Goal: Task Accomplishment & Management: Manage account settings

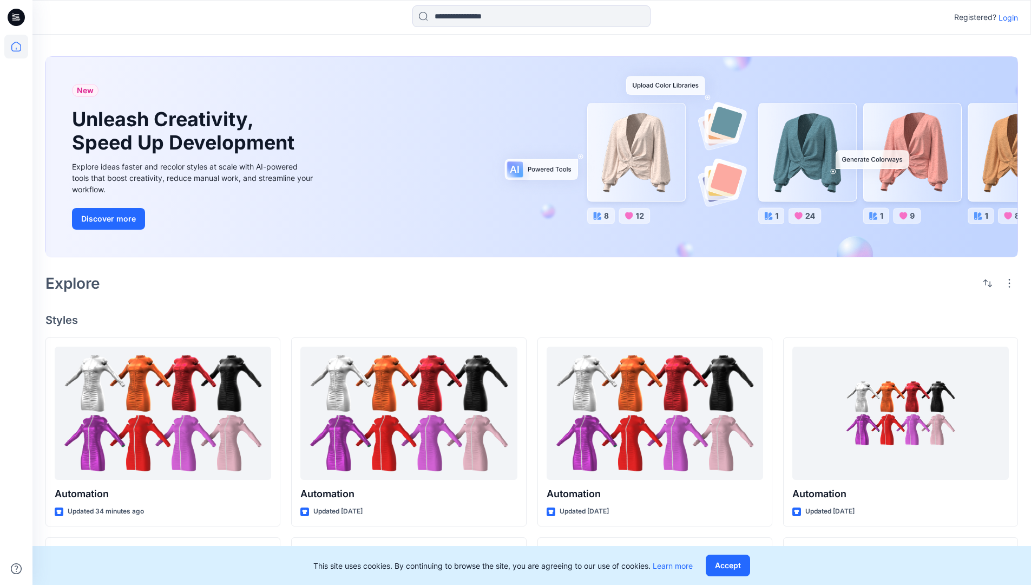
click at [1006, 17] on p "Login" at bounding box center [1008, 17] width 19 height 11
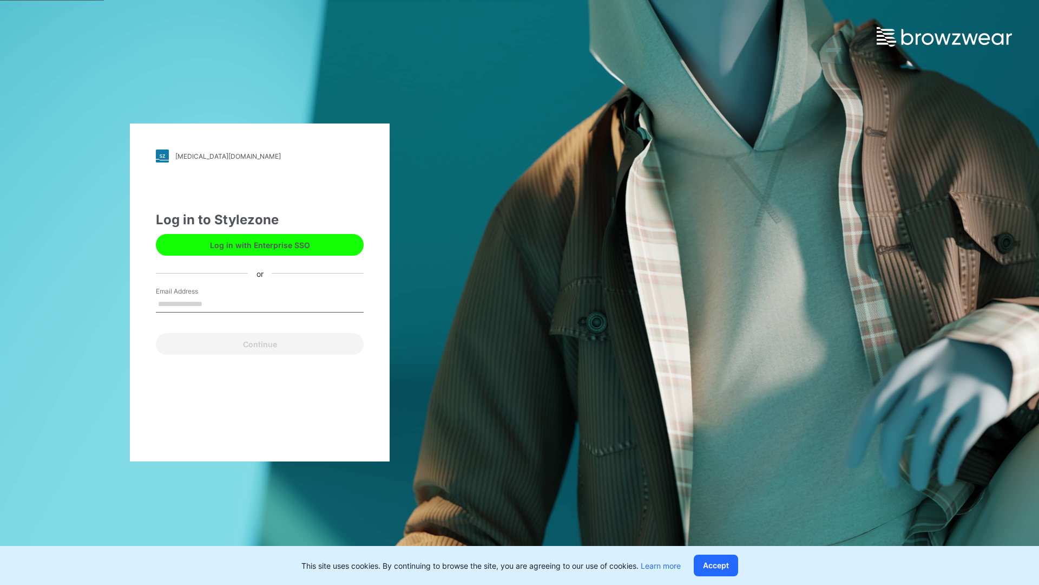
click at [214, 303] on input "Email Address" at bounding box center [260, 304] width 208 height 16
type input "**********"
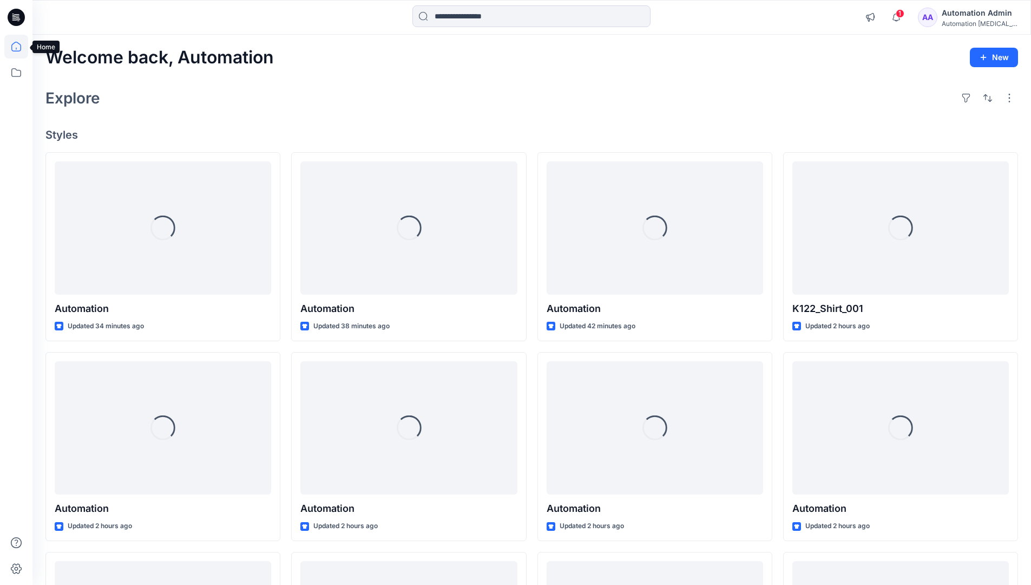
click at [21, 47] on icon at bounding box center [16, 47] width 10 height 10
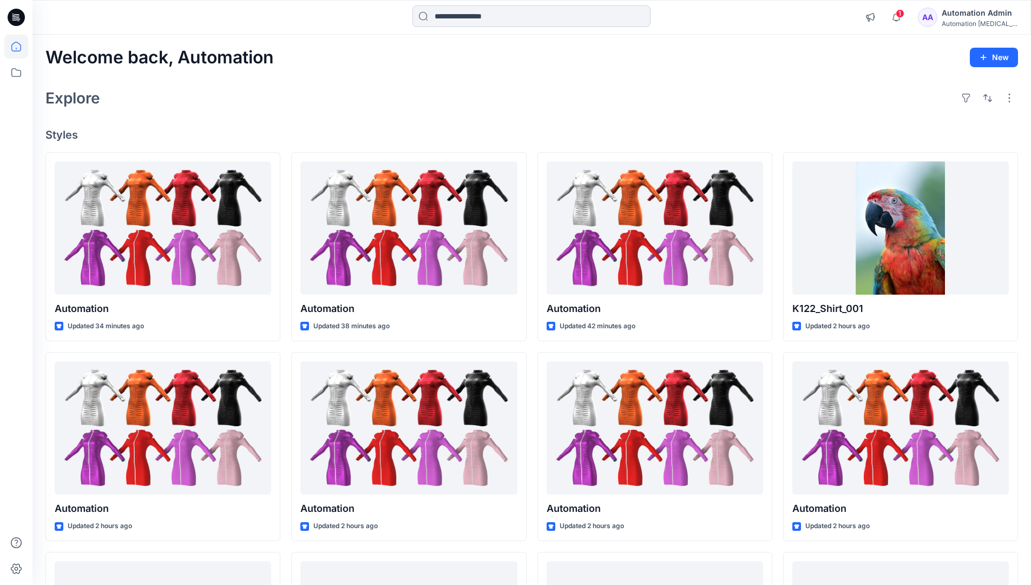
click at [469, 16] on input at bounding box center [531, 16] width 238 height 22
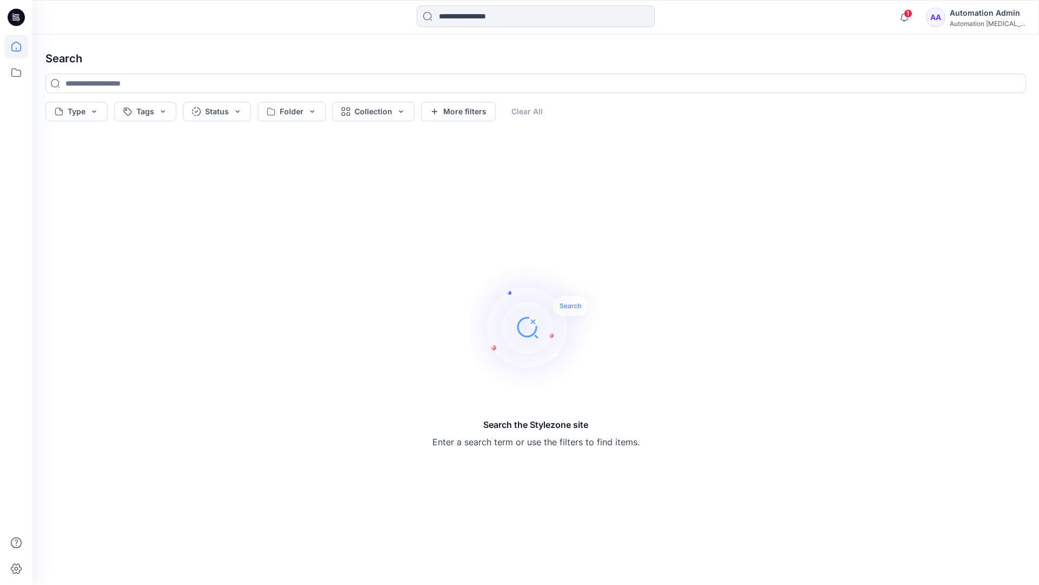
click at [11, 50] on icon at bounding box center [16, 47] width 10 height 10
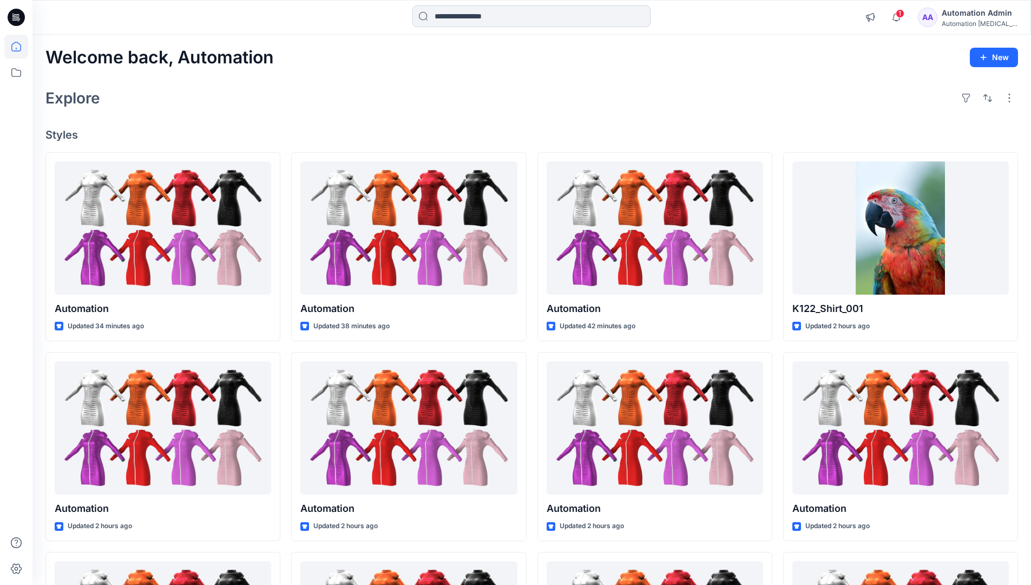
click at [453, 21] on input at bounding box center [531, 16] width 238 height 22
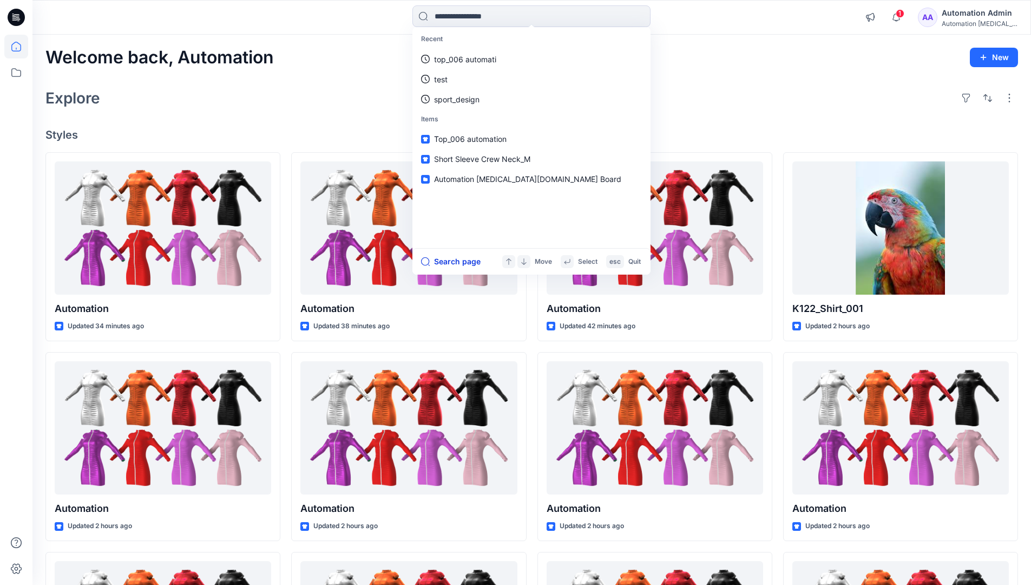
click at [464, 260] on button "Search page" at bounding box center [451, 261] width 60 height 13
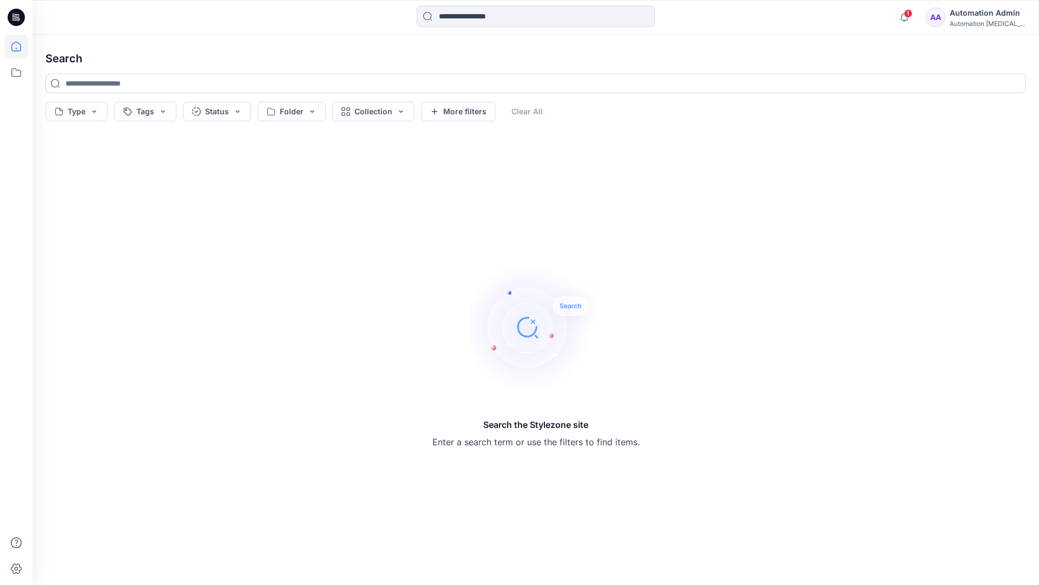
click at [19, 43] on icon at bounding box center [16, 47] width 24 height 24
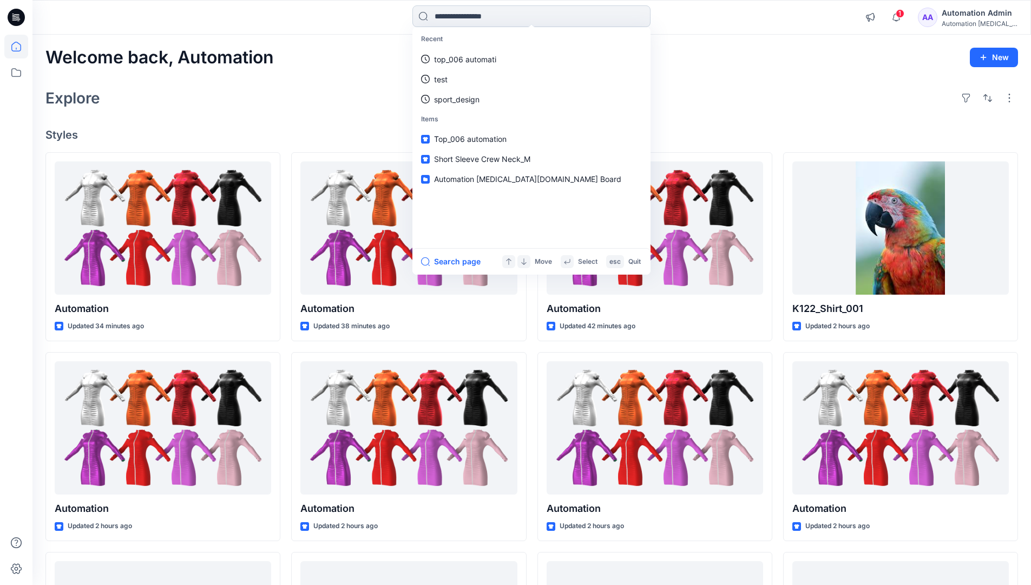
click at [466, 16] on input at bounding box center [531, 16] width 238 height 22
type input "****"
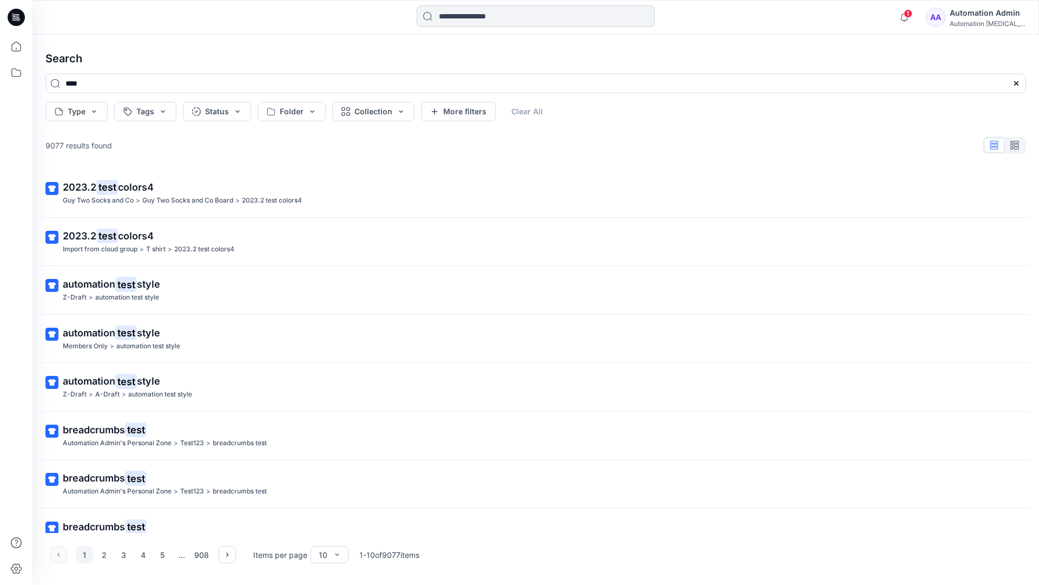
click at [469, 19] on input at bounding box center [536, 16] width 238 height 22
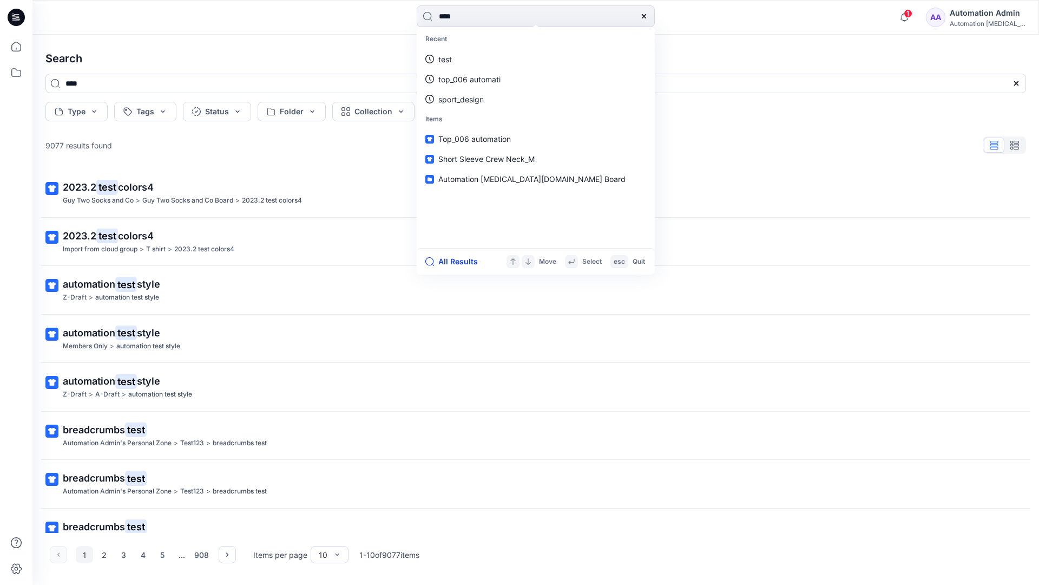
type input "****"
click at [446, 262] on button "All Results" at bounding box center [455, 261] width 60 height 13
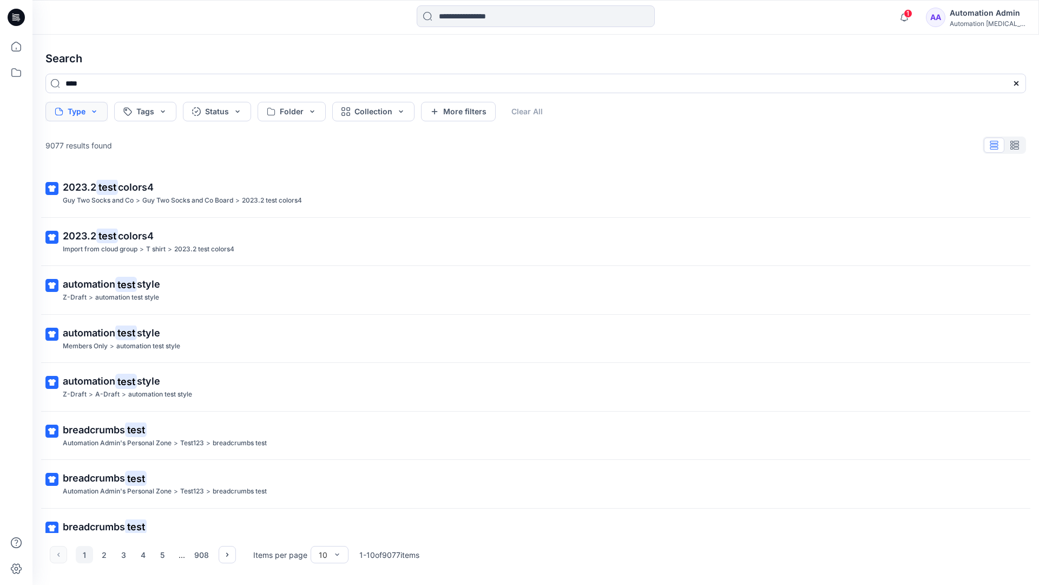
click at [93, 115] on button "Type" at bounding box center [76, 111] width 62 height 19
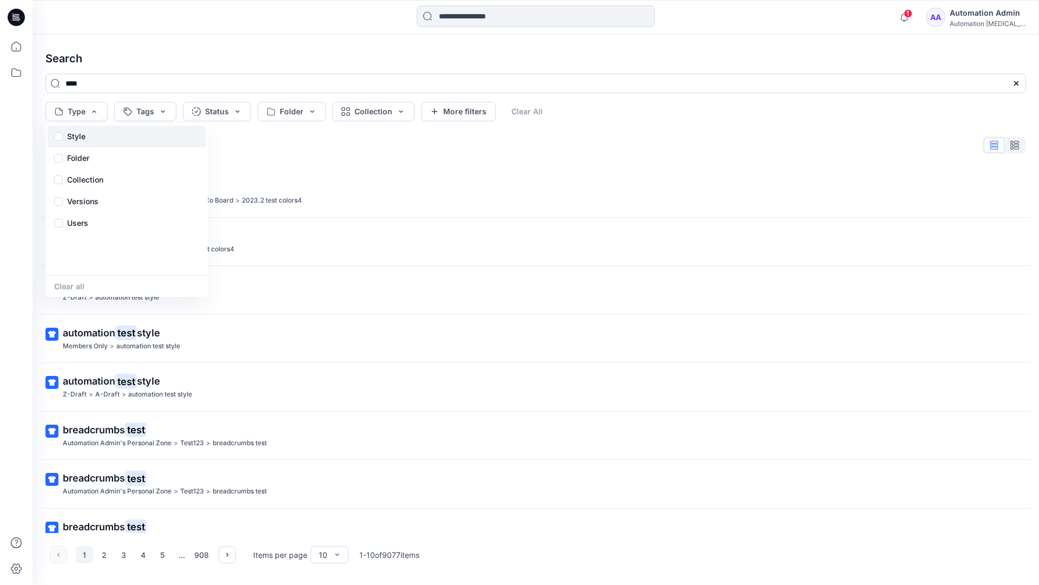
click at [90, 134] on div "Style" at bounding box center [127, 137] width 158 height 22
click at [77, 161] on p "Folder" at bounding box center [78, 158] width 22 height 13
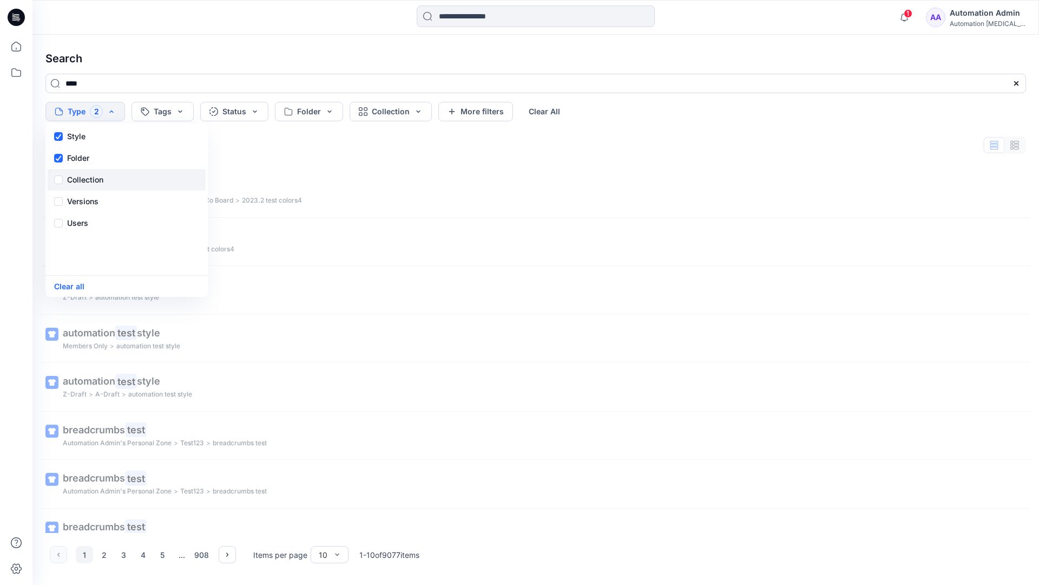
click at [88, 175] on p "Collection" at bounding box center [85, 179] width 36 height 13
click at [88, 198] on p "Versions" at bounding box center [82, 201] width 31 height 13
click at [81, 220] on p "Users" at bounding box center [77, 222] width 21 height 13
click at [74, 288] on button "Clear all" at bounding box center [69, 286] width 30 height 12
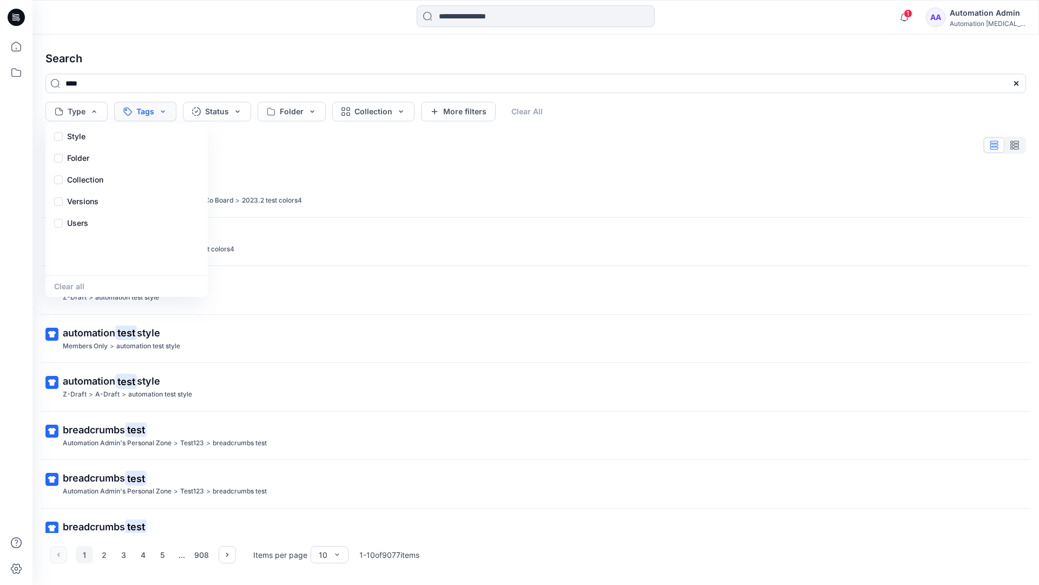
click at [151, 108] on button "Tags" at bounding box center [145, 111] width 62 height 19
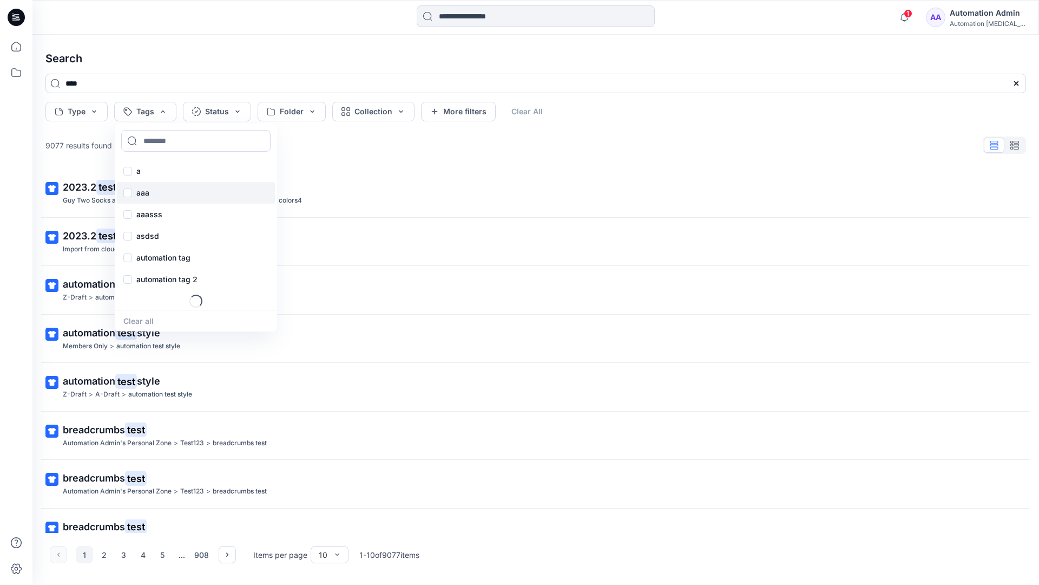
click at [142, 188] on p "aaa" at bounding box center [142, 192] width 13 height 13
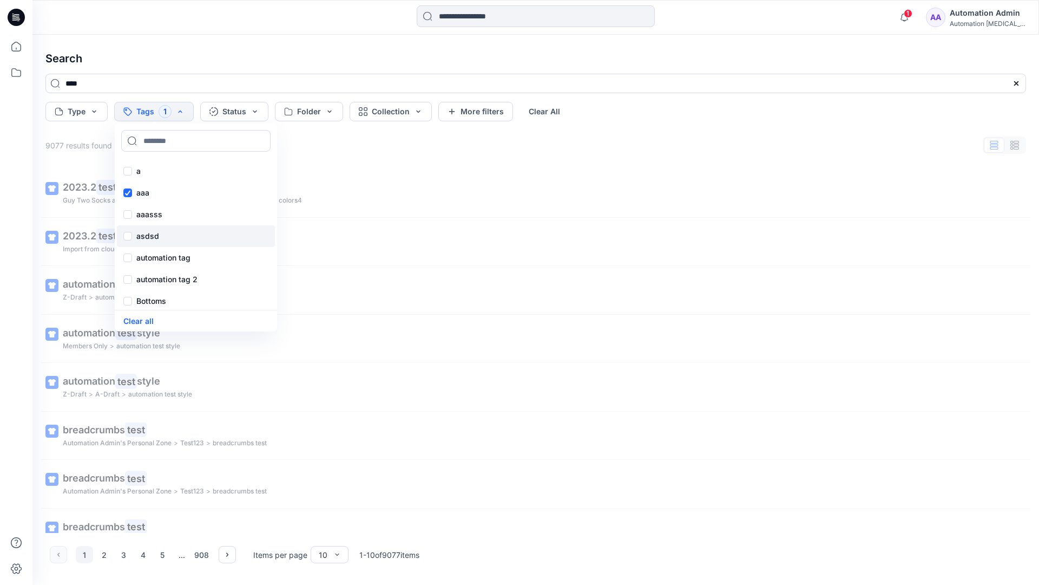
click at [141, 234] on p "asdsd" at bounding box center [147, 235] width 23 height 13
click at [142, 256] on p "automation tag" at bounding box center [163, 257] width 54 height 13
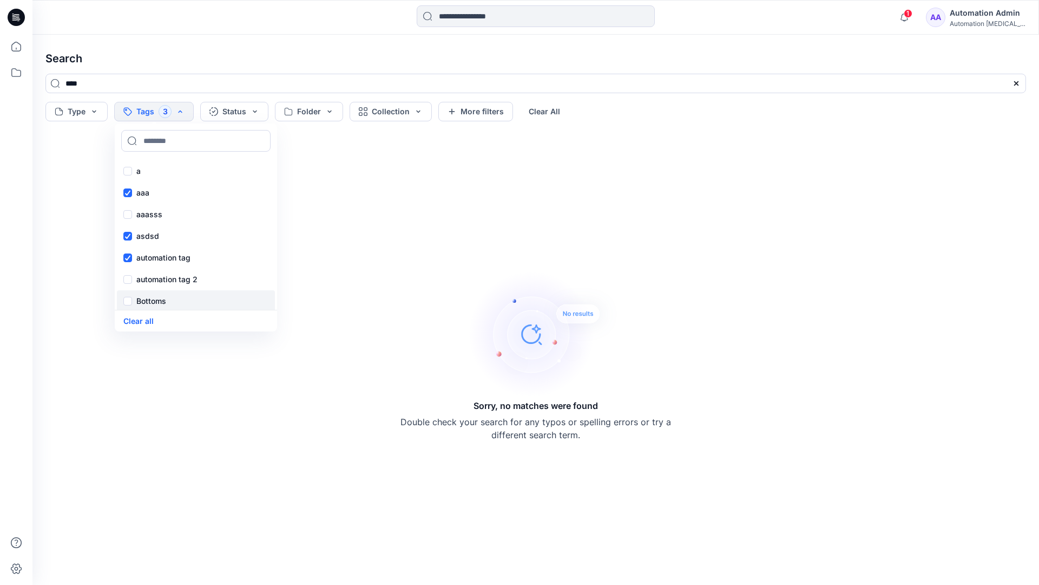
click at [148, 301] on p "Bottoms" at bounding box center [151, 300] width 30 height 13
click at [161, 231] on div "Core" at bounding box center [196, 234] width 158 height 22
click at [159, 253] on div "f" at bounding box center [196, 256] width 158 height 22
click at [163, 274] on p "fhvsjkdlhg" at bounding box center [155, 277] width 38 height 13
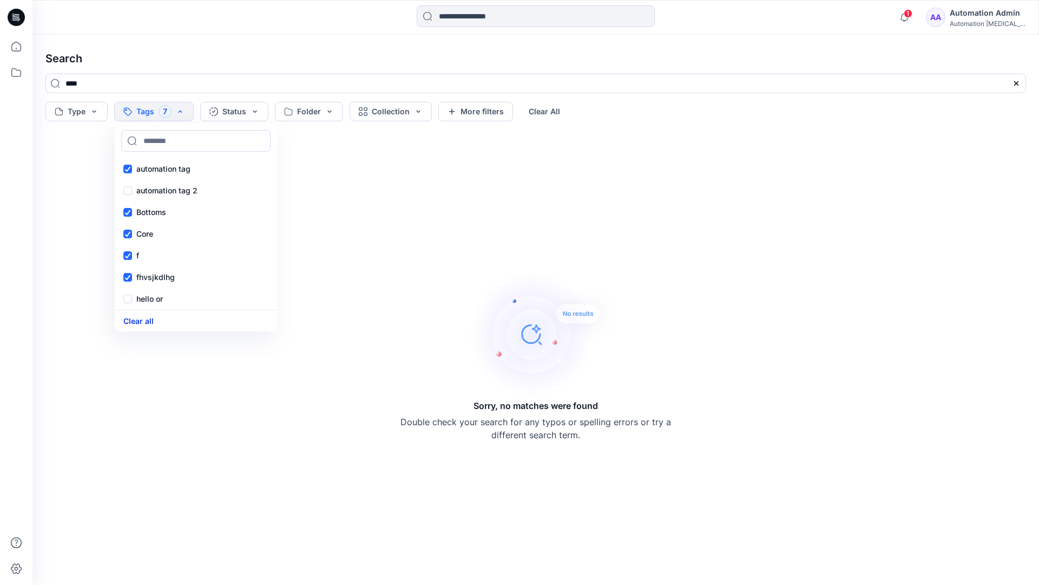
click at [145, 318] on button "Clear all" at bounding box center [138, 320] width 30 height 12
click at [221, 113] on button "Status" at bounding box center [217, 111] width 68 height 19
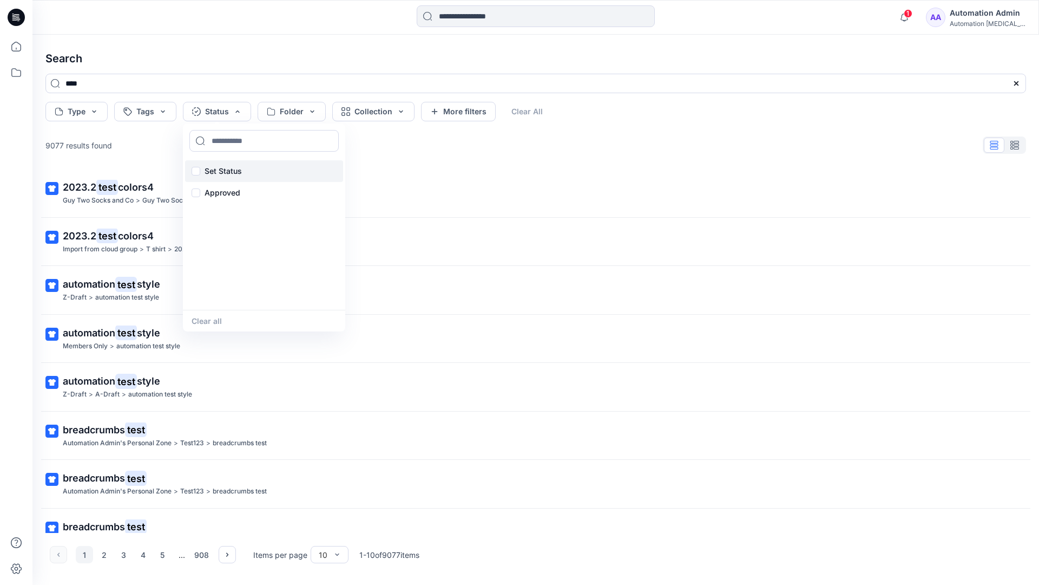
click at [239, 165] on p "Set Status" at bounding box center [223, 171] width 37 height 13
click at [203, 322] on button "Clear all" at bounding box center [207, 320] width 30 height 12
click at [310, 119] on button "Folder" at bounding box center [292, 111] width 68 height 19
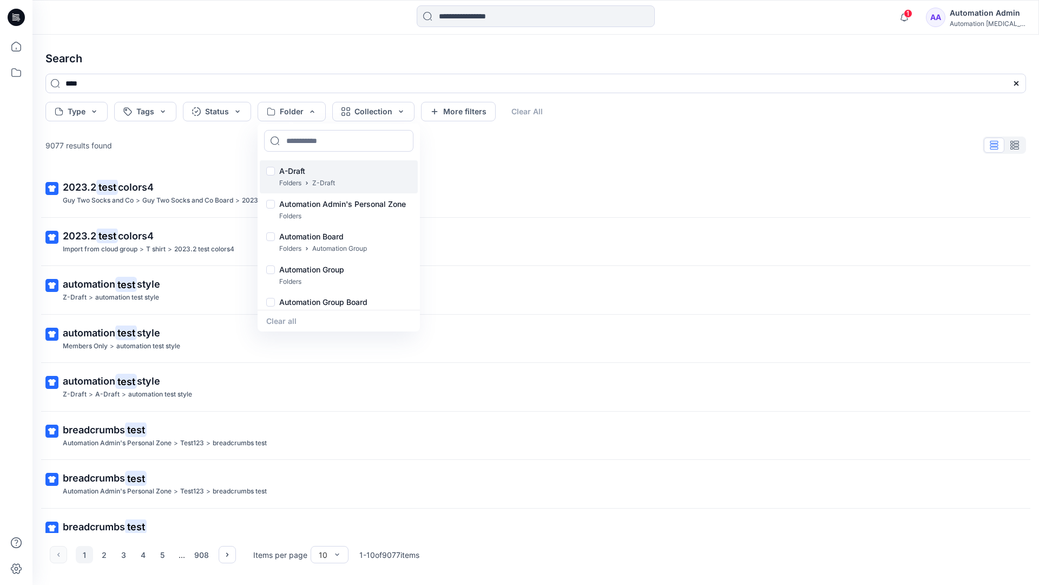
click at [296, 167] on p "A-Draft" at bounding box center [307, 171] width 56 height 13
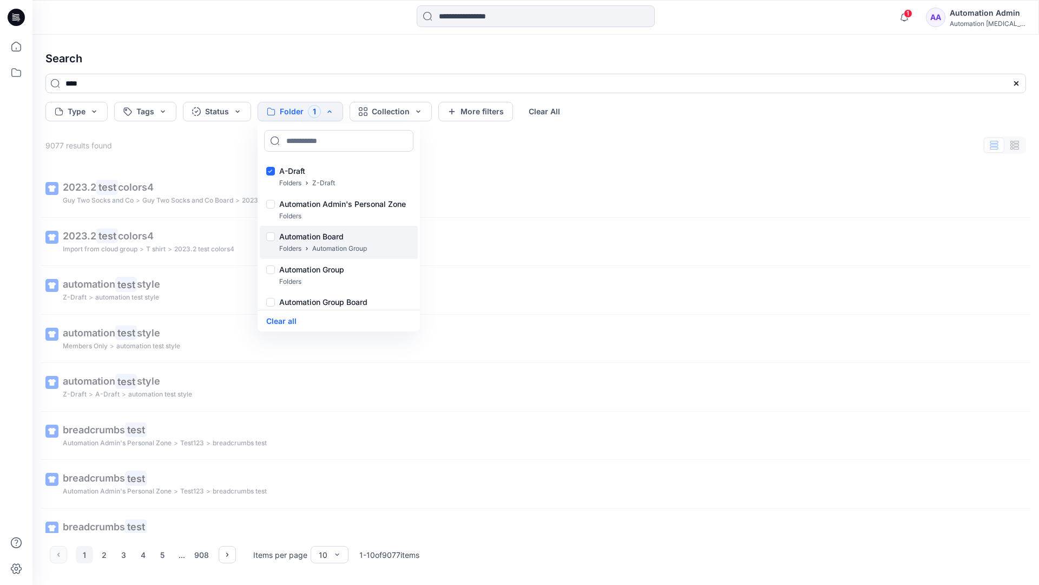
click at [291, 243] on p "Folders" at bounding box center [290, 248] width 22 height 11
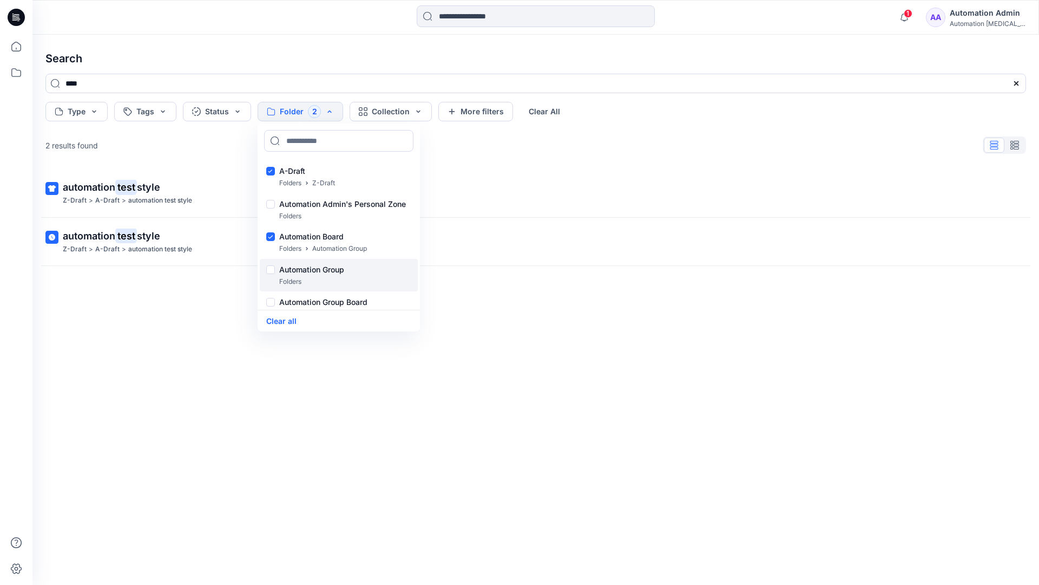
click at [287, 277] on p "Folders" at bounding box center [290, 281] width 22 height 11
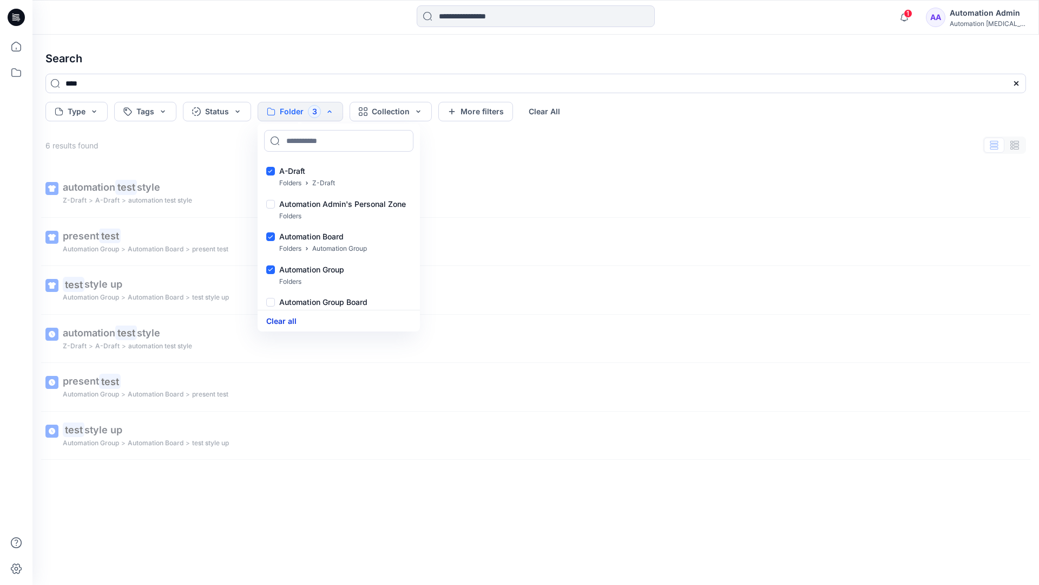
click at [290, 320] on button "Clear all" at bounding box center [281, 320] width 30 height 12
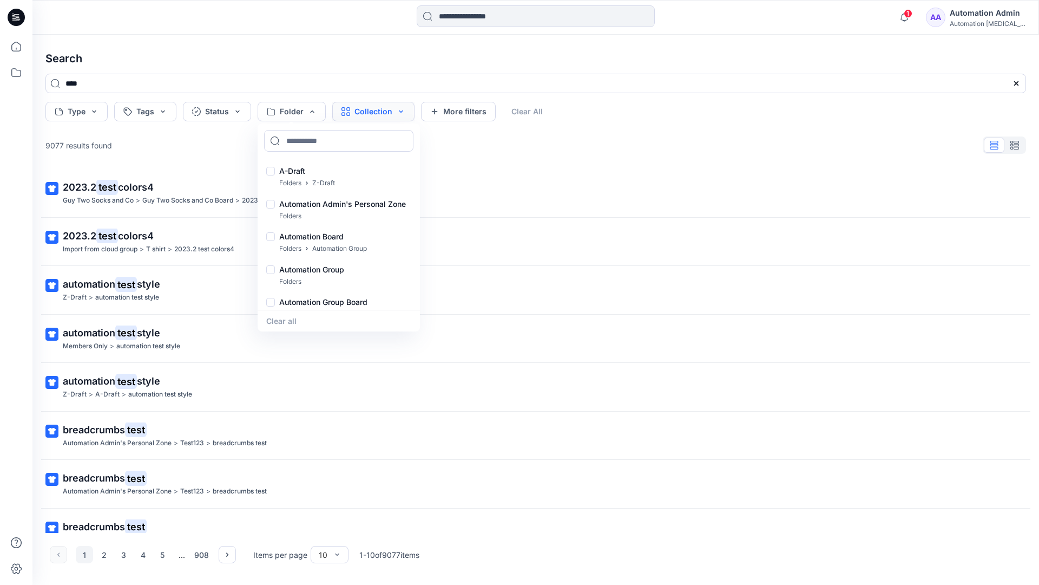
click at [388, 114] on button "Collection" at bounding box center [373, 111] width 82 height 19
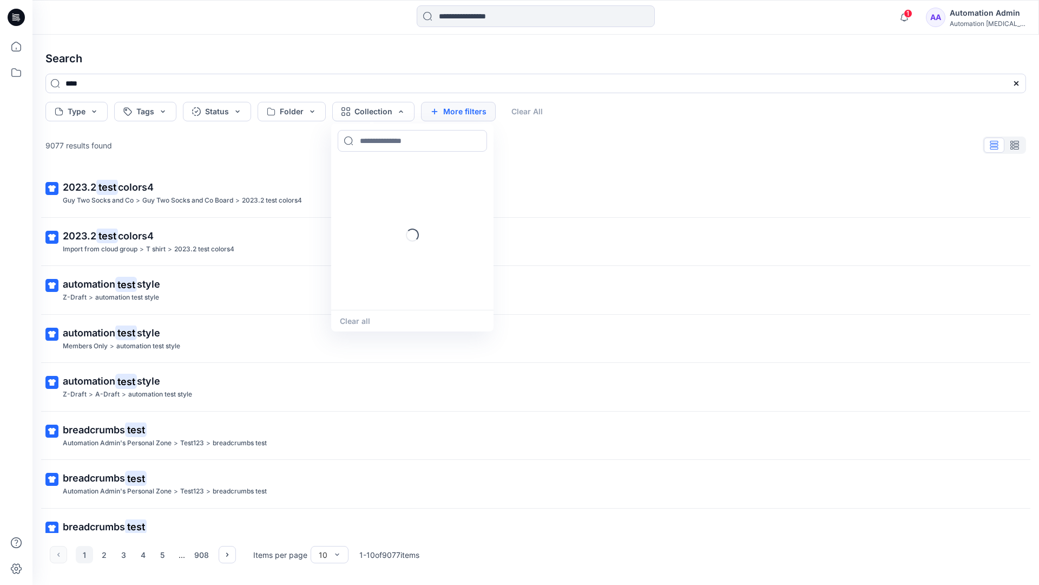
click at [456, 109] on button "More filters" at bounding box center [458, 111] width 75 height 19
click at [488, 112] on button "Created by" at bounding box center [463, 111] width 85 height 19
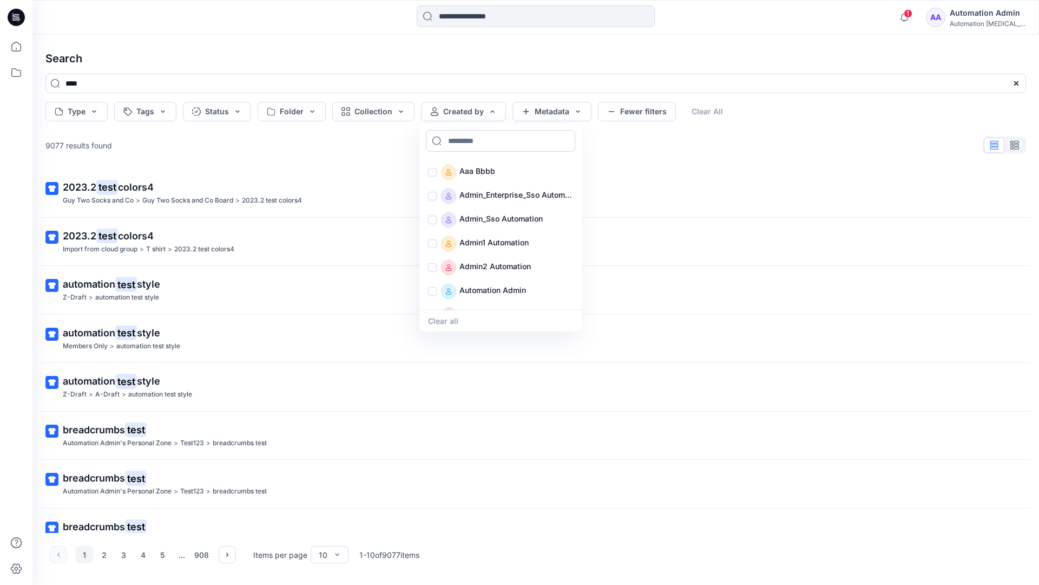
click at [476, 140] on input at bounding box center [500, 141] width 149 height 22
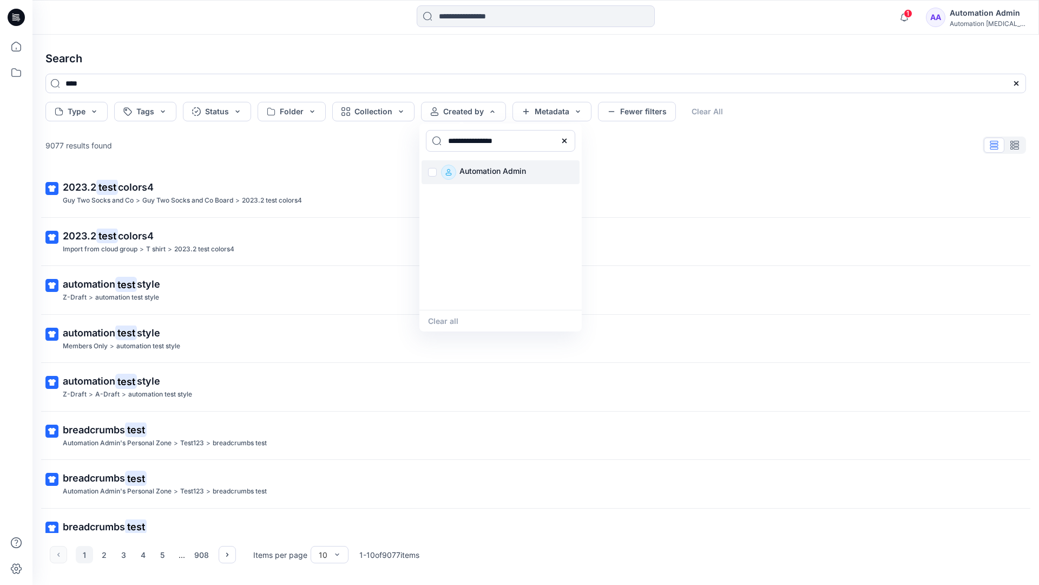
type input "**********"
click at [486, 170] on p "Automation Admin" at bounding box center [492, 172] width 67 height 15
click at [449, 318] on button "Clear all" at bounding box center [443, 320] width 30 height 12
click at [552, 114] on button "Metadata" at bounding box center [552, 111] width 79 height 19
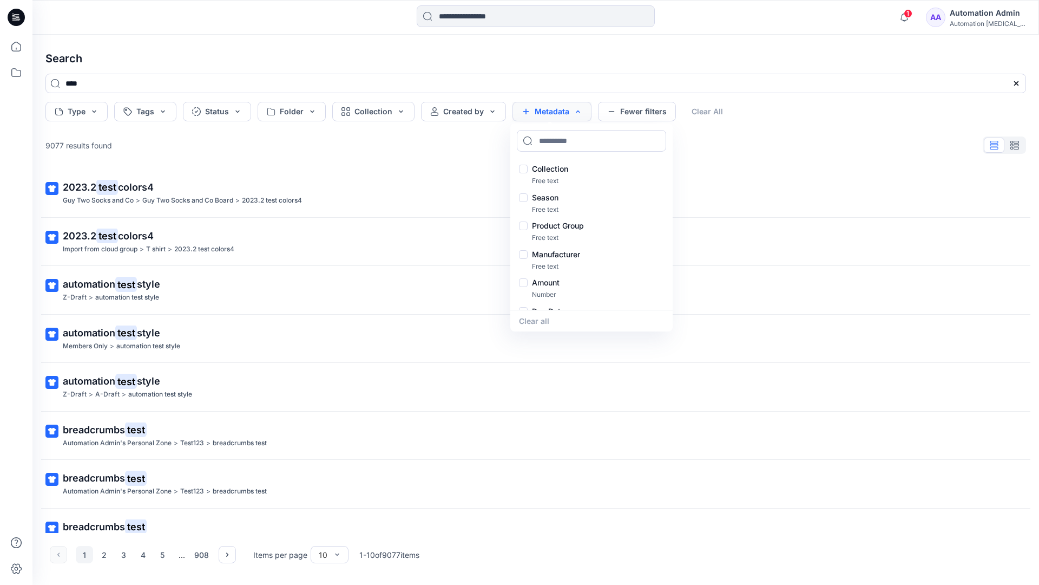
click at [555, 115] on button "Metadata" at bounding box center [552, 111] width 79 height 19
click at [634, 115] on button "Fewer filters" at bounding box center [637, 111] width 78 height 19
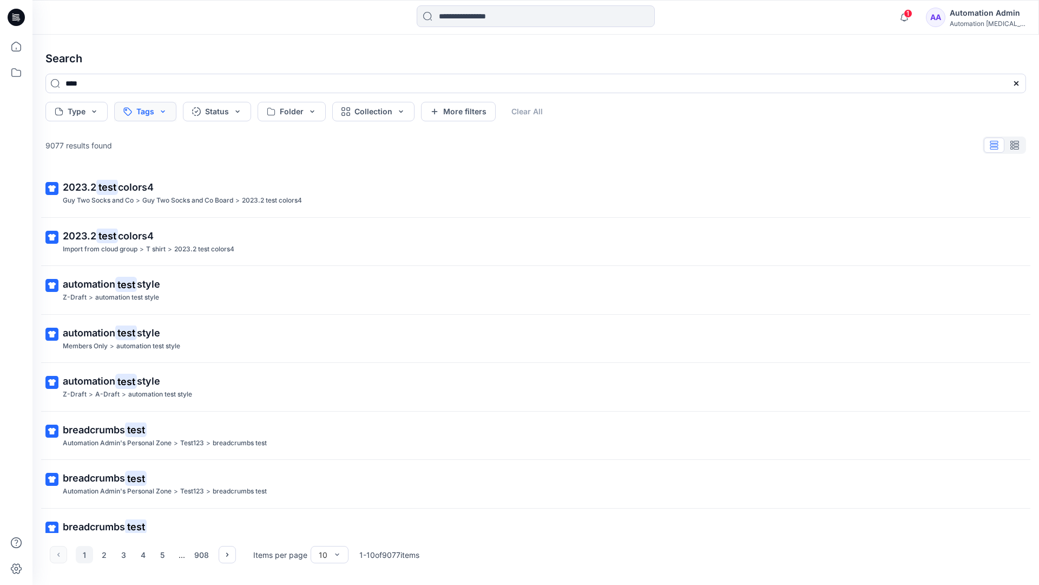
click at [147, 113] on button "Tags" at bounding box center [145, 111] width 62 height 19
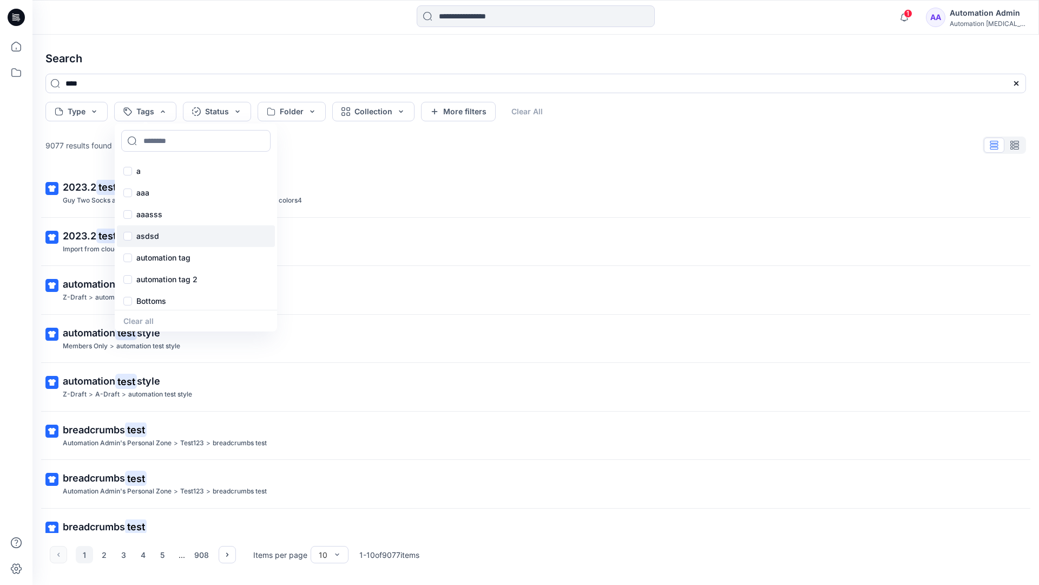
click at [147, 242] on div "asdsd" at bounding box center [196, 236] width 158 height 22
click at [548, 108] on button "Clear All" at bounding box center [545, 111] width 50 height 19
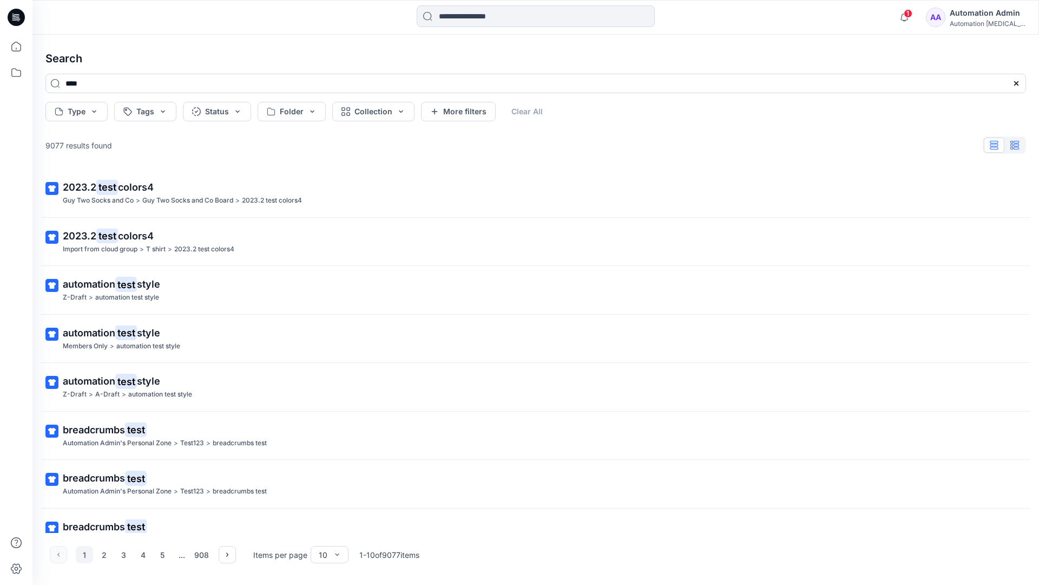
click at [1020, 148] on button "button" at bounding box center [1014, 144] width 21 height 15
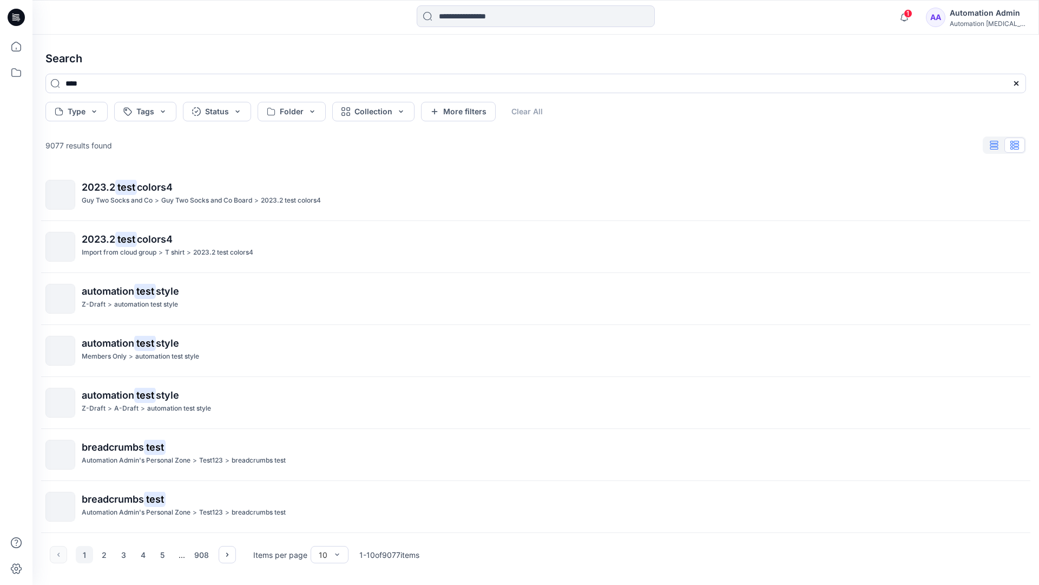
click at [995, 146] on icon "button" at bounding box center [994, 145] width 8 height 9
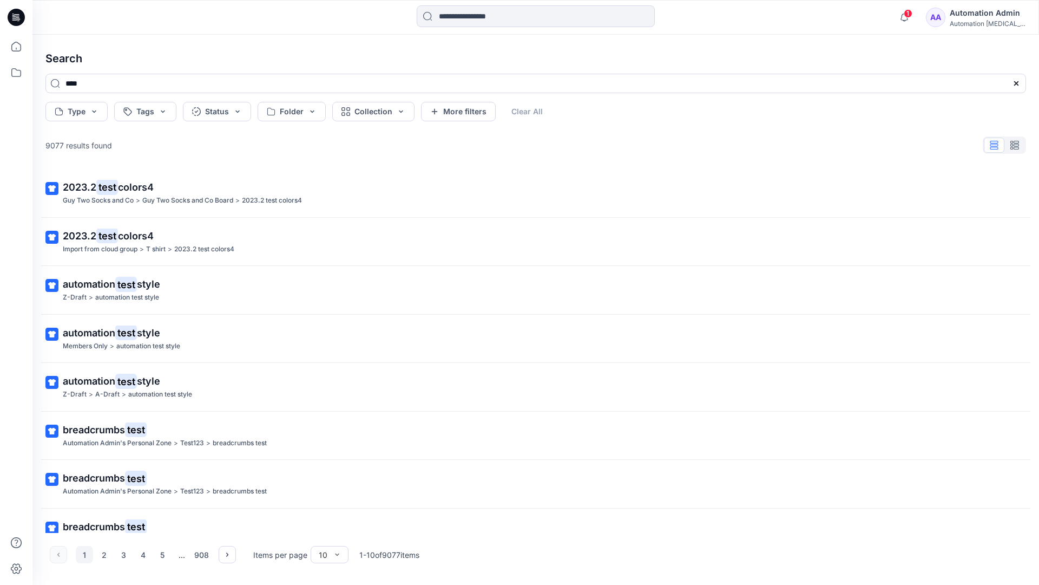
click at [956, 19] on div "AA Automation Admin Automation testim..." at bounding box center [976, 17] width 100 height 22
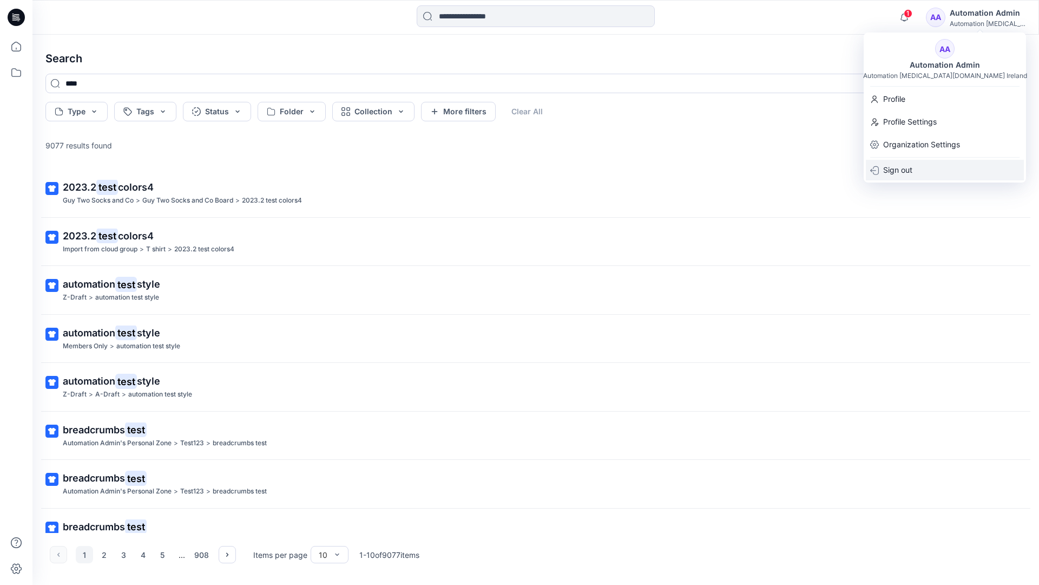
click at [914, 162] on div "Sign out" at bounding box center [945, 170] width 158 height 21
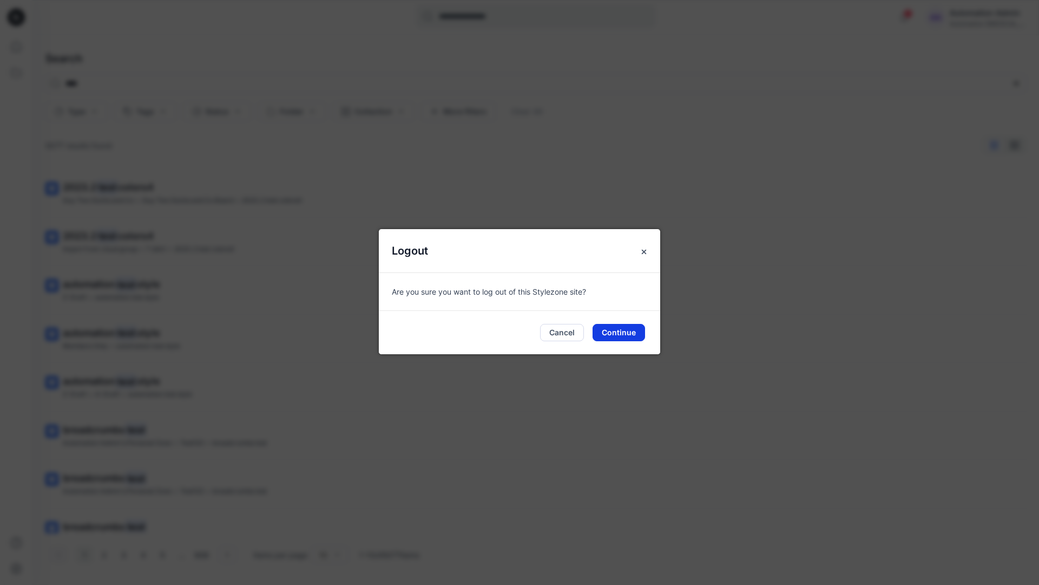
click at [621, 326] on button "Continue" at bounding box center [619, 332] width 52 height 17
